Goal: Task Accomplishment & Management: Understand process/instructions

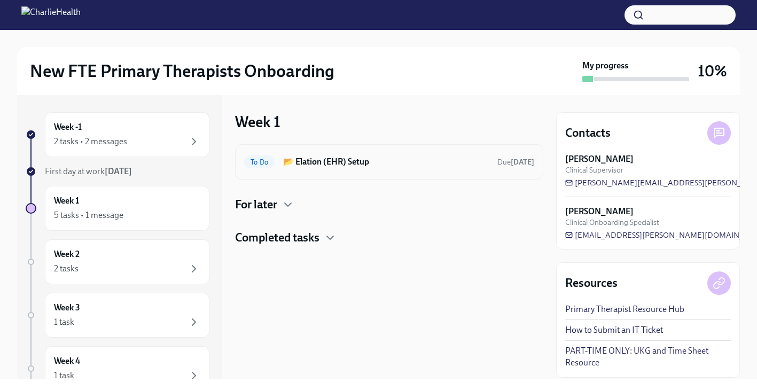
click at [344, 172] on div "To Do 📂 Elation (EHR) Setup Due [DATE]" at bounding box center [389, 161] width 308 height 35
click at [276, 162] on div "To Do 📂 Elation (EHR) Setup Due [DATE]" at bounding box center [389, 161] width 290 height 17
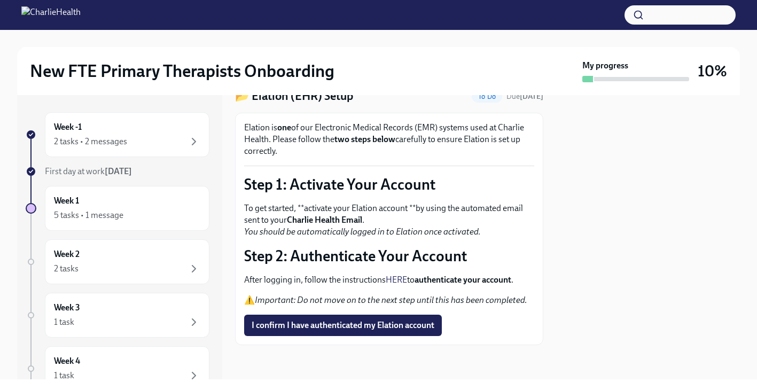
scroll to position [45, 0]
click at [138, 151] on div "Week -1 2 tasks • 2 messages" at bounding box center [127, 134] width 165 height 45
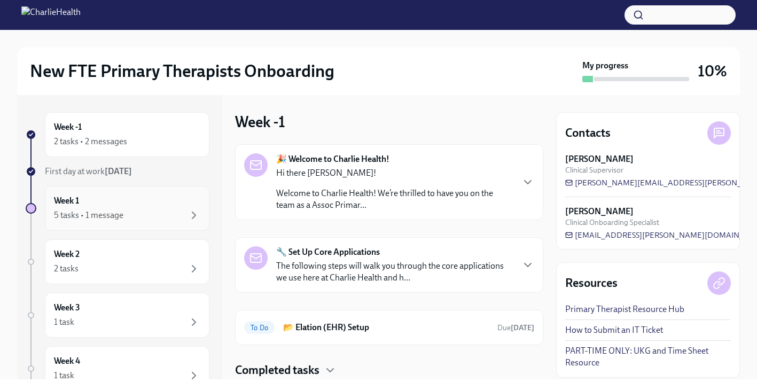
click at [135, 211] on div "5 tasks • 1 message" at bounding box center [127, 215] width 146 height 13
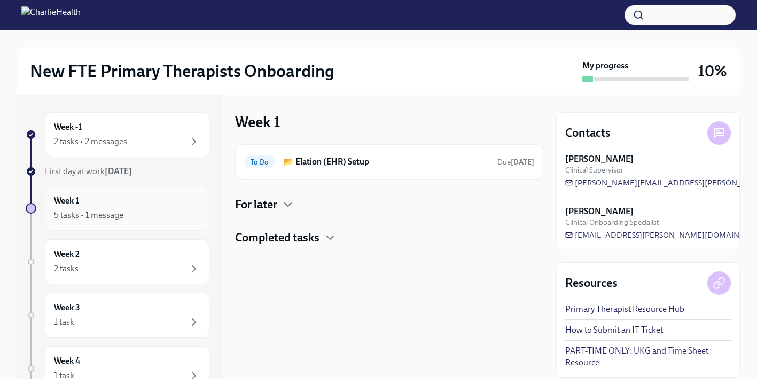
click at [135, 211] on div "5 tasks • 1 message" at bounding box center [127, 215] width 146 height 13
click at [305, 213] on div "To Do 📂 Elation (EHR) Setup Due [DATE] For later Completed tasks" at bounding box center [389, 195] width 308 height 102
click at [291, 208] on icon "button" at bounding box center [288, 204] width 13 height 13
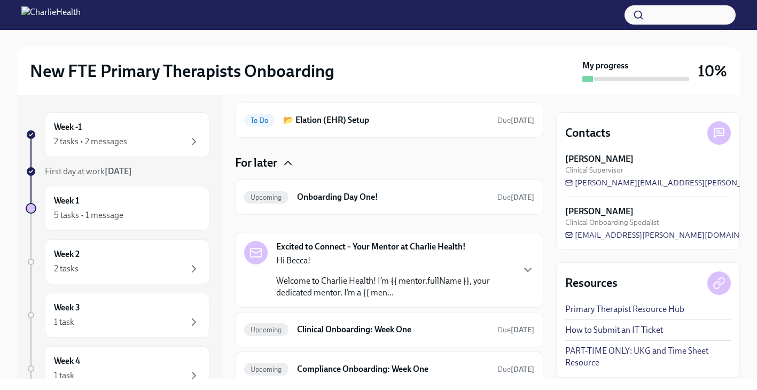
scroll to position [42, 0]
click at [350, 184] on div "Upcoming Onboarding Day One! Due [DATE]" at bounding box center [389, 196] width 308 height 35
click at [356, 285] on p "Welcome to Charlie Health! I’m {{ mentor.fullName }}, your dedicated mentor. I’…" at bounding box center [394, 287] width 237 height 24
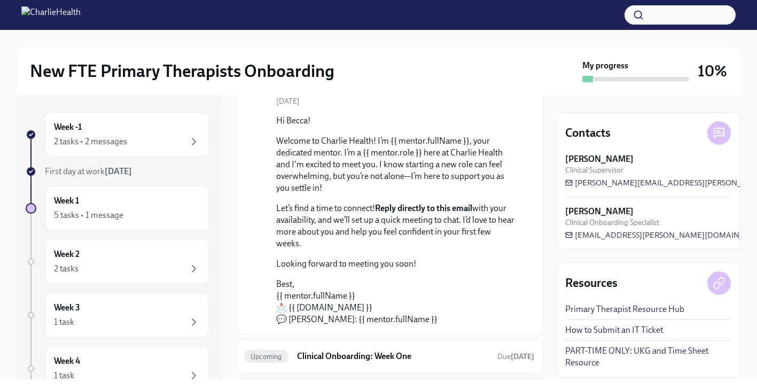
scroll to position [304, 0]
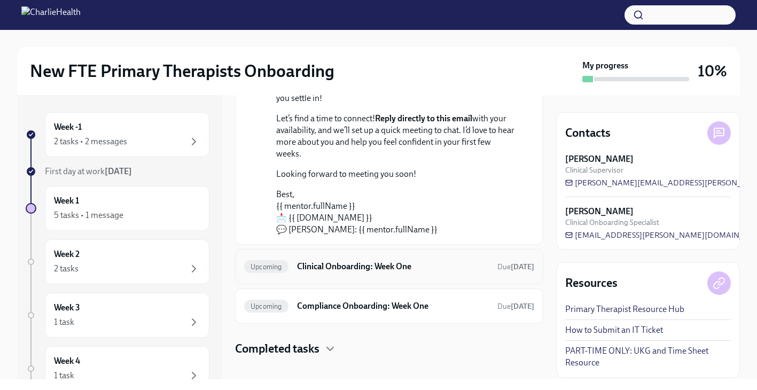
click at [355, 268] on div "Upcoming Clinical Onboarding: Week One Due [DATE]" at bounding box center [389, 266] width 308 height 35
click at [353, 261] on h6 "Clinical Onboarding: Week One" at bounding box center [393, 267] width 192 height 12
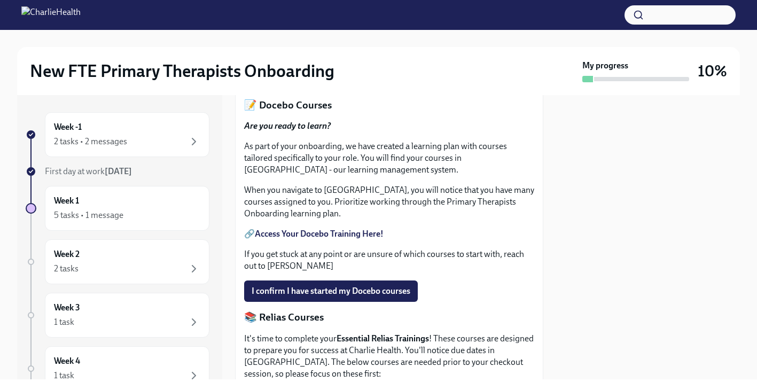
scroll to position [539, 0]
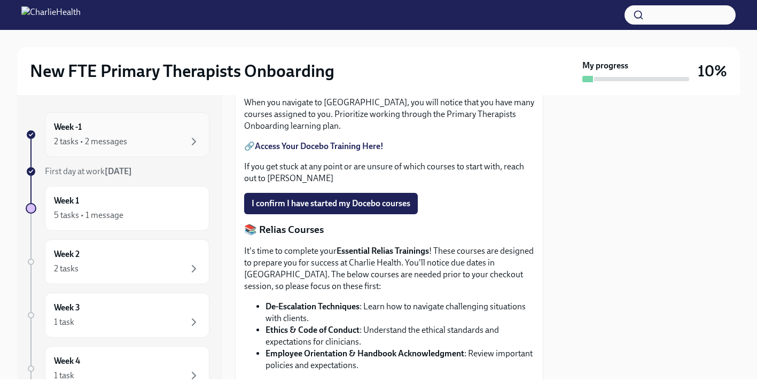
click at [126, 136] on div "2 tasks • 2 messages" at bounding box center [90, 142] width 73 height 12
